Goal: Task Accomplishment & Management: Manage account settings

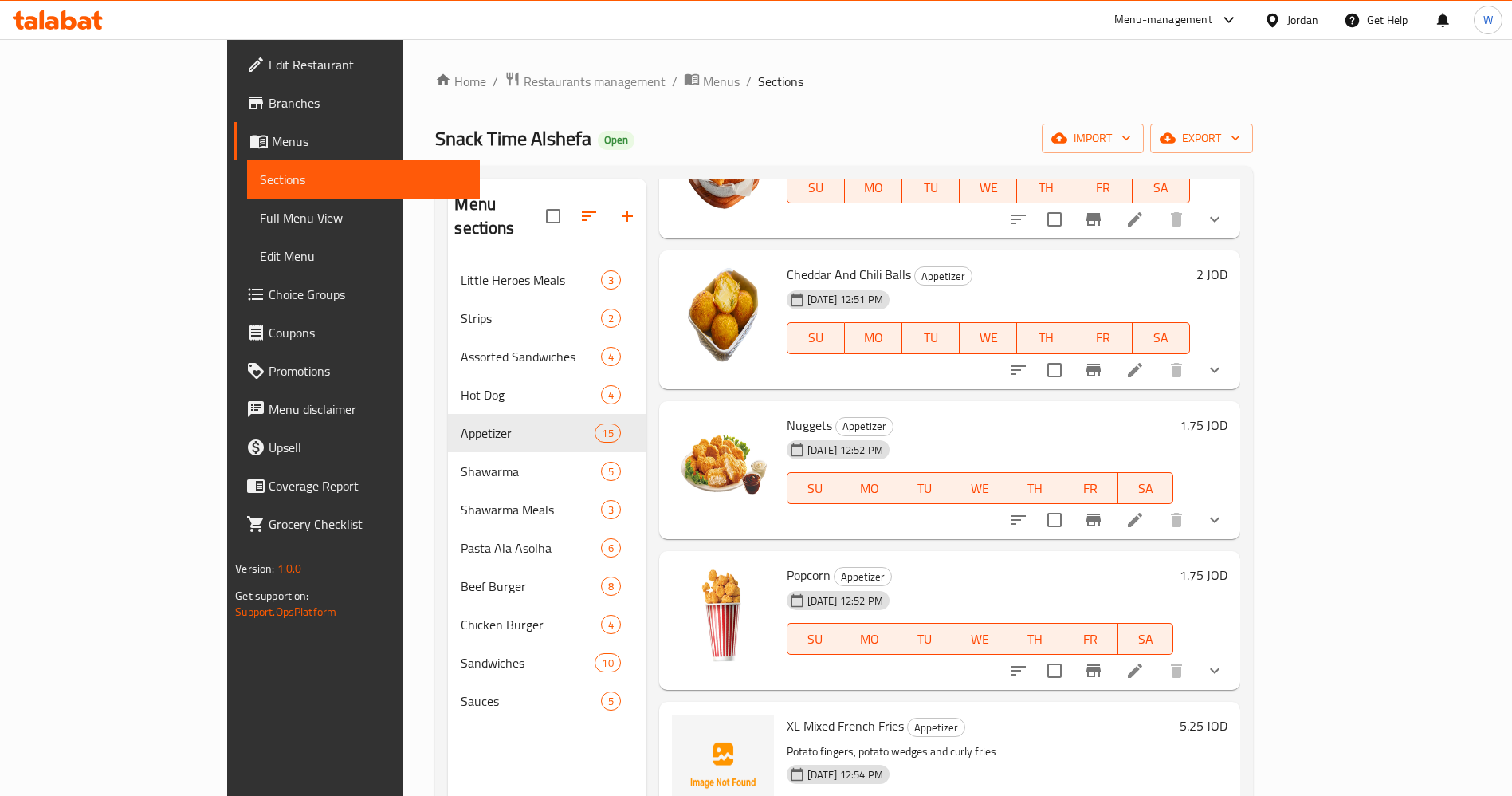
scroll to position [223, 0]
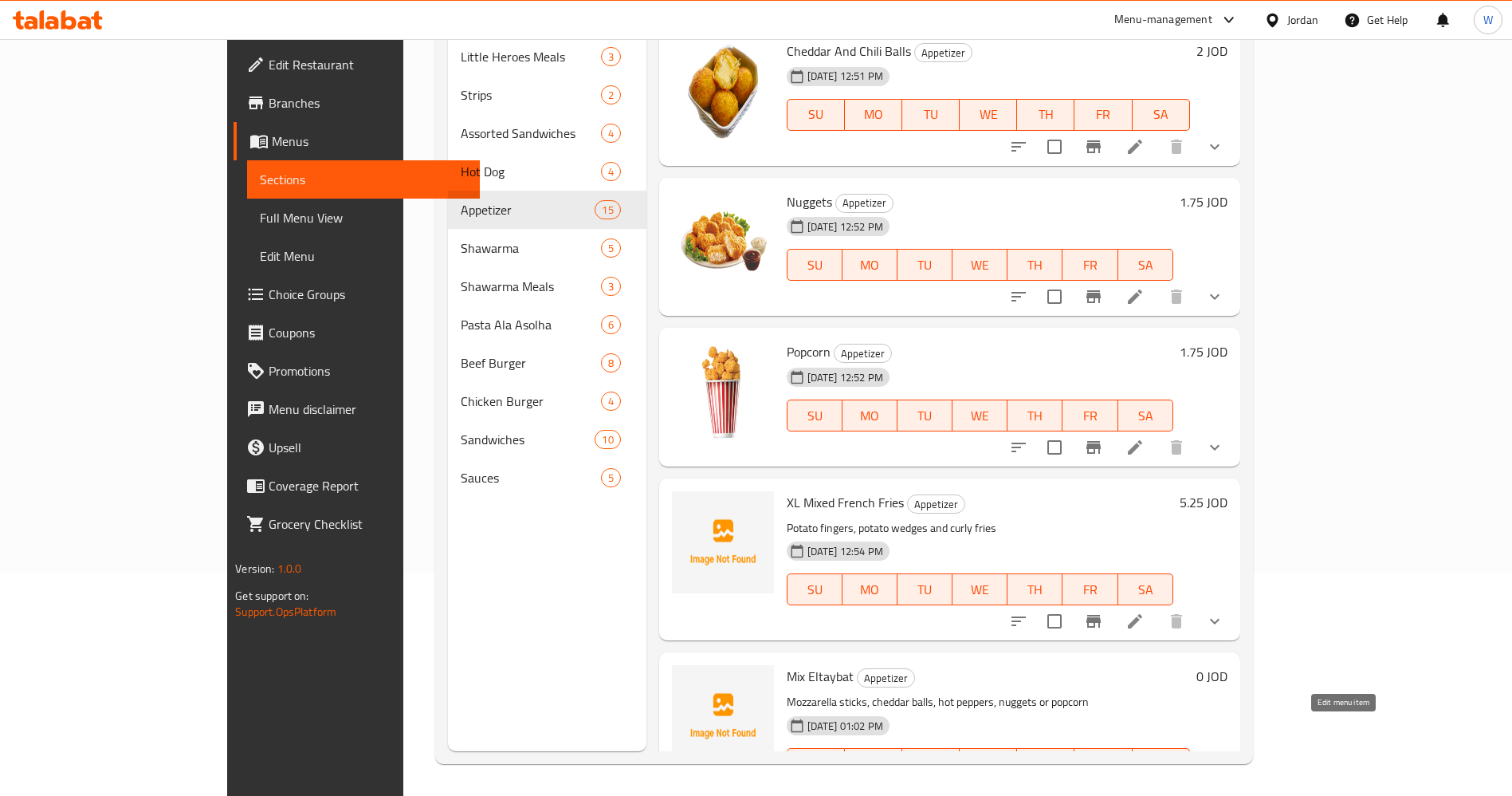
click at [1145, 786] on icon at bounding box center [1135, 796] width 19 height 19
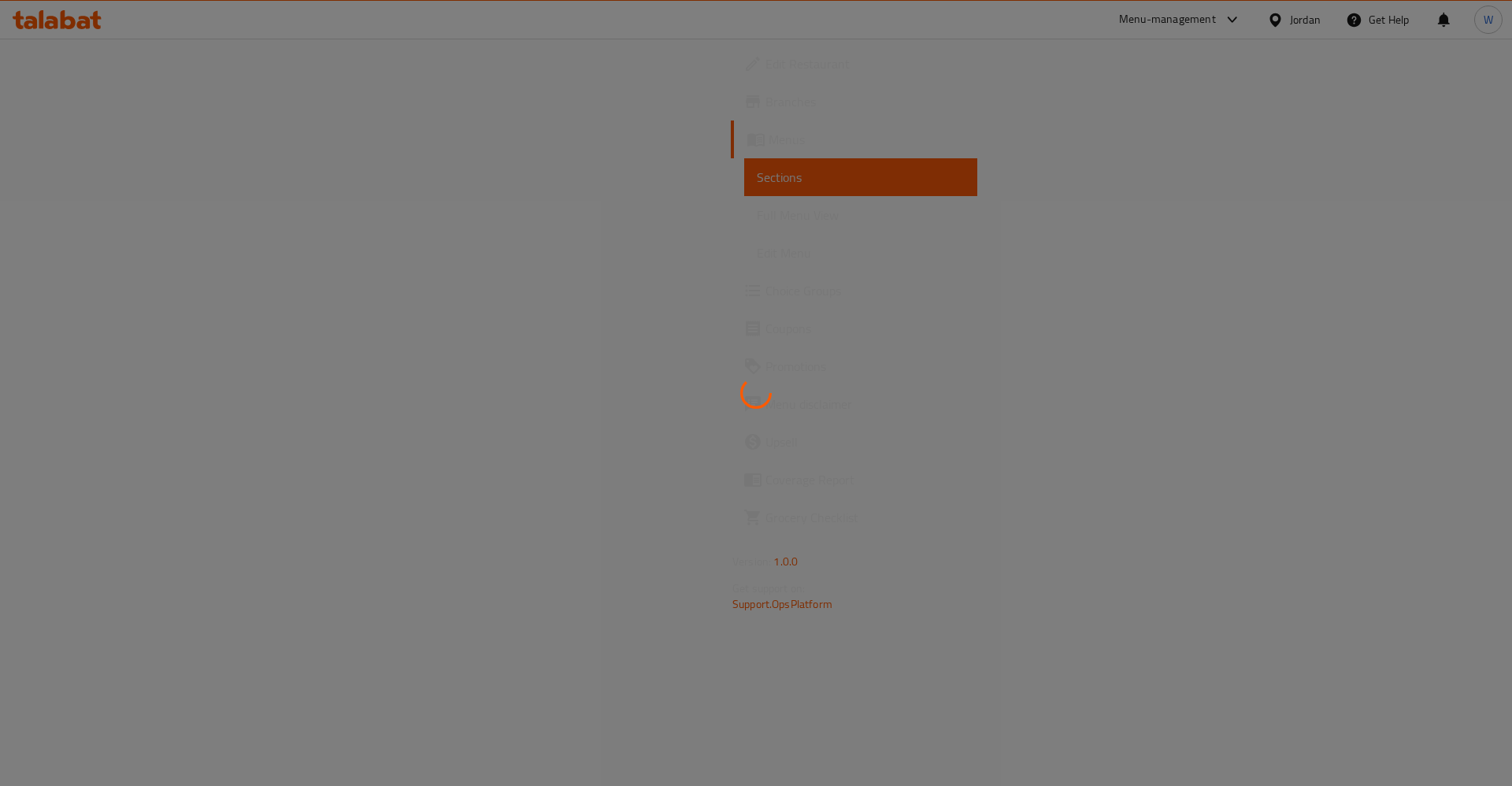
click at [1475, 547] on div at bounding box center [756, 393] width 1512 height 786
click at [711, 182] on div at bounding box center [756, 393] width 1512 height 786
click at [175, 649] on div at bounding box center [756, 393] width 1512 height 786
click at [107, 657] on div at bounding box center [756, 393] width 1512 height 786
